Goal: Contribute content

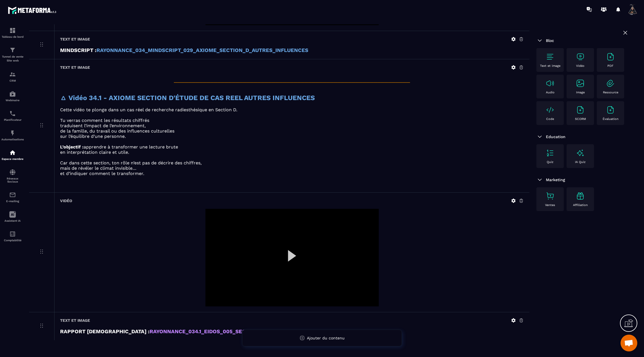
scroll to position [247, 0]
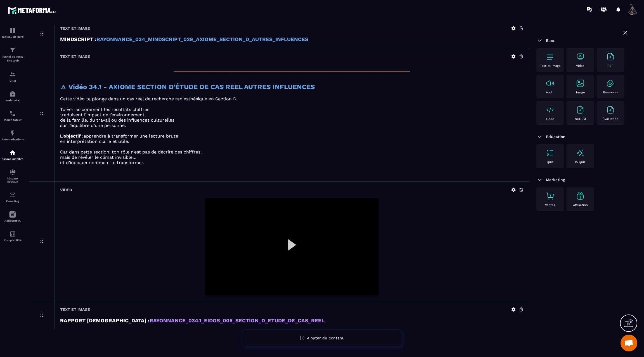
click at [513, 187] on icon at bounding box center [513, 189] width 5 height 5
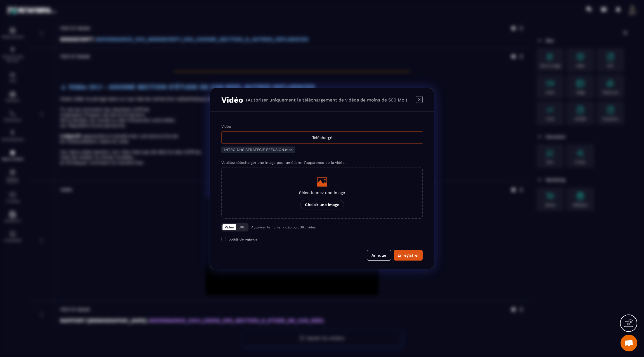
click at [292, 134] on div "Téléchargé" at bounding box center [323, 137] width 202 height 12
click at [0, 0] on input "Vidéo Téléchargé" at bounding box center [0, 0] width 0 height 0
click at [403, 253] on div "Enregistrer" at bounding box center [409, 256] width 22 height 6
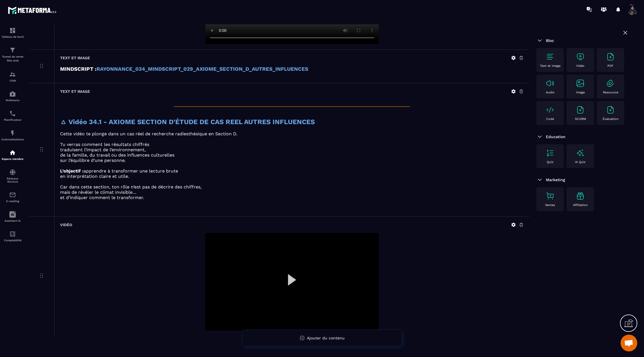
scroll to position [1149, 0]
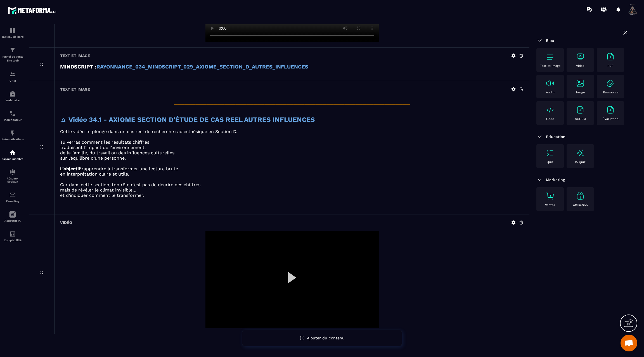
click at [514, 220] on icon at bounding box center [513, 222] width 5 height 5
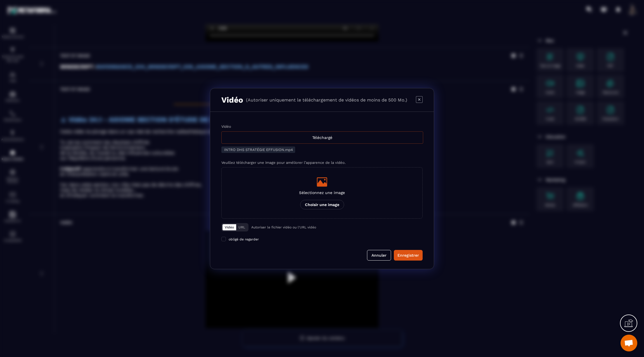
click at [321, 138] on div "Téléchargé" at bounding box center [323, 137] width 202 height 12
click at [0, 0] on input "Vidéo Téléchargé" at bounding box center [0, 0] width 0 height 0
click at [407, 253] on div "Enregistrer" at bounding box center [409, 256] width 22 height 6
